Goal: Find specific page/section: Find specific page/section

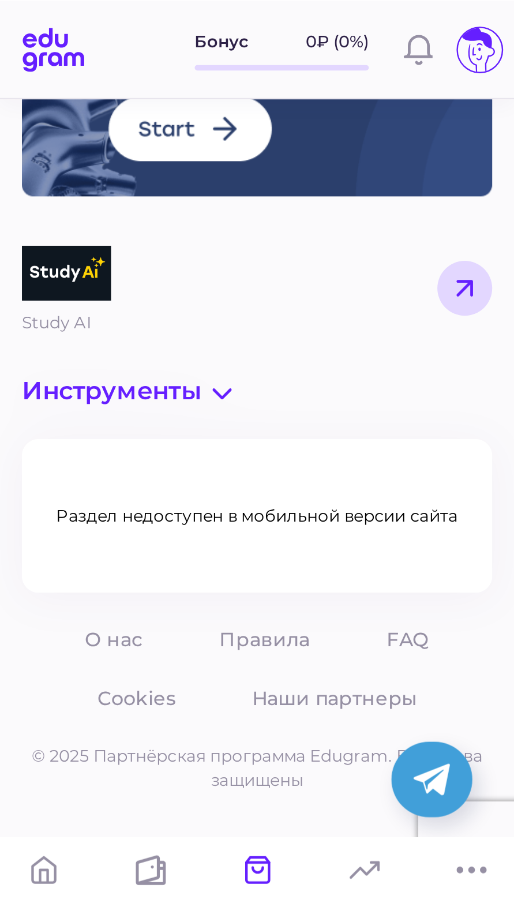
scroll to position [69, 0]
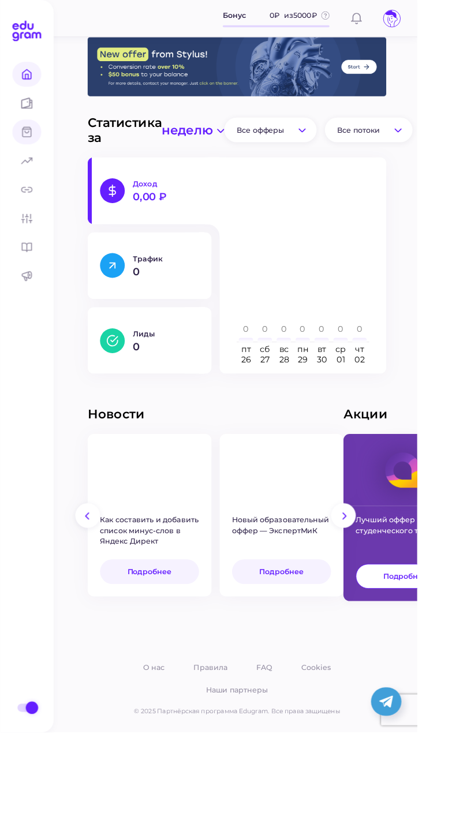
click at [28, 141] on span at bounding box center [30, 148] width 32 height 28
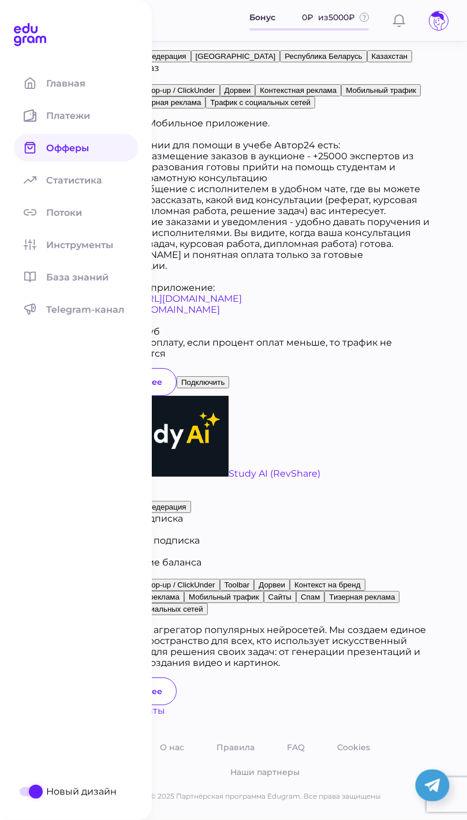
scroll to position [8704, 0]
click at [401, 716] on link "Инструменты" at bounding box center [265, 710] width 334 height 11
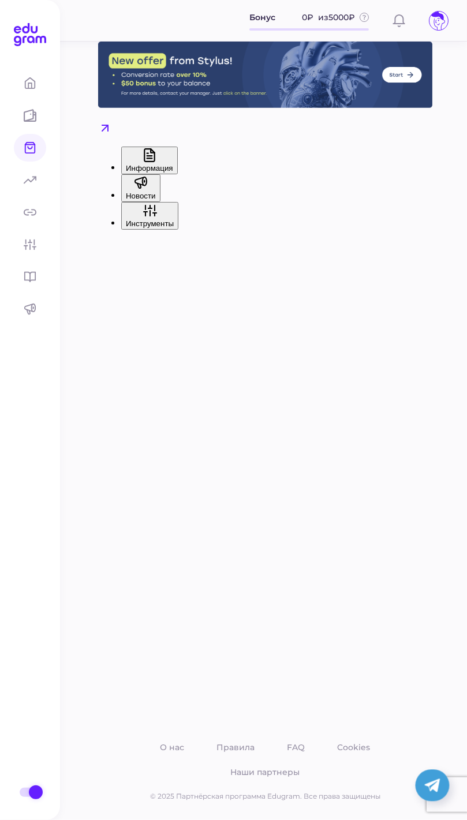
scroll to position [37, 0]
